Goal: Task Accomplishment & Management: Manage account settings

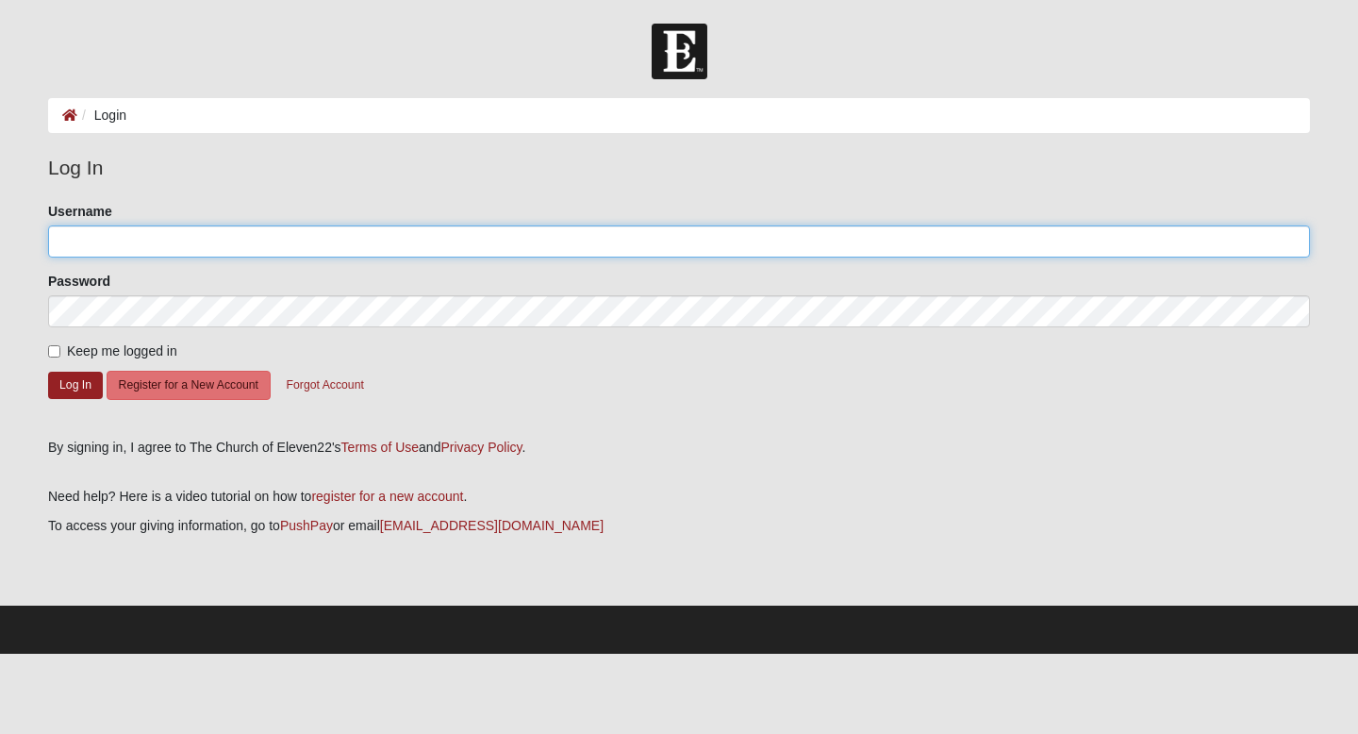
click at [511, 238] on input "Username" at bounding box center [679, 241] width 1262 height 32
type input "[EMAIL_ADDRESS][DOMAIN_NAME]"
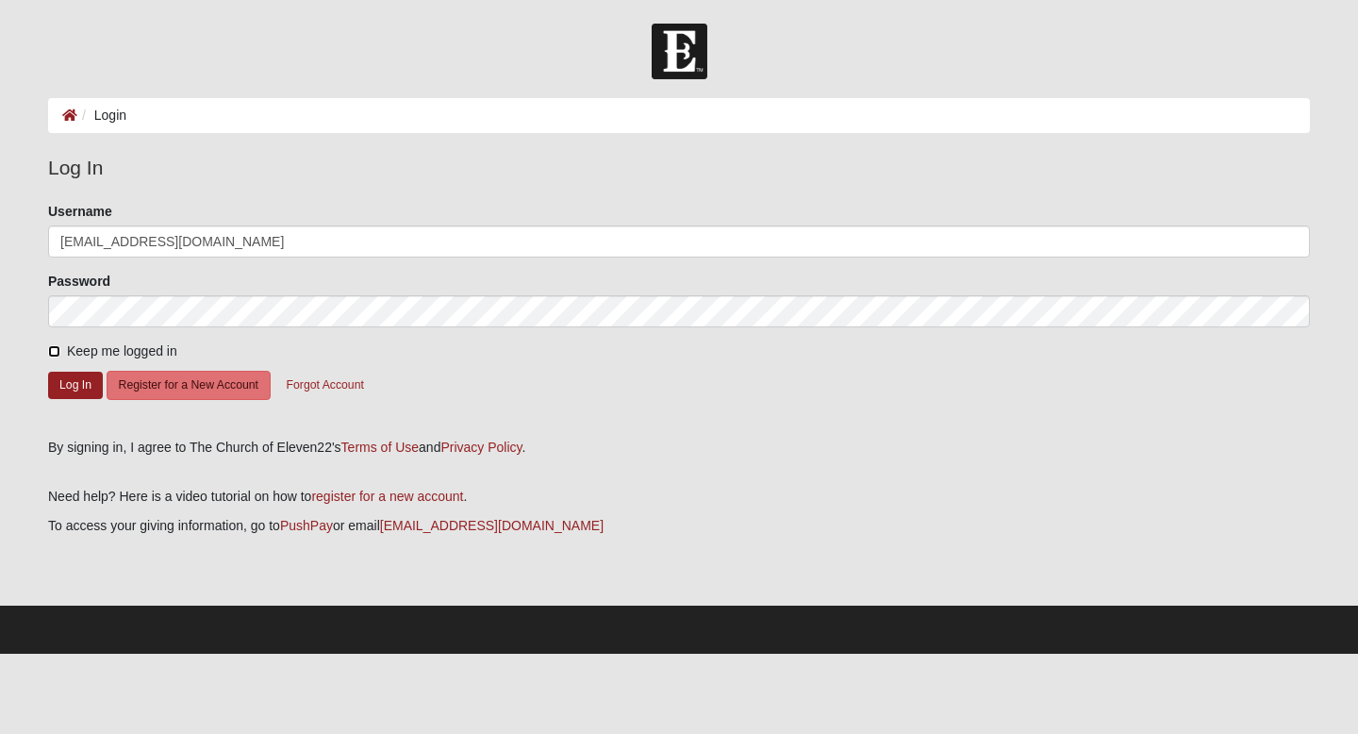
click at [52, 352] on input "Keep me logged in" at bounding box center [54, 351] width 12 height 12
checkbox input "true"
click at [69, 391] on button "Log In" at bounding box center [75, 385] width 55 height 27
